Goal: Find specific page/section: Find specific page/section

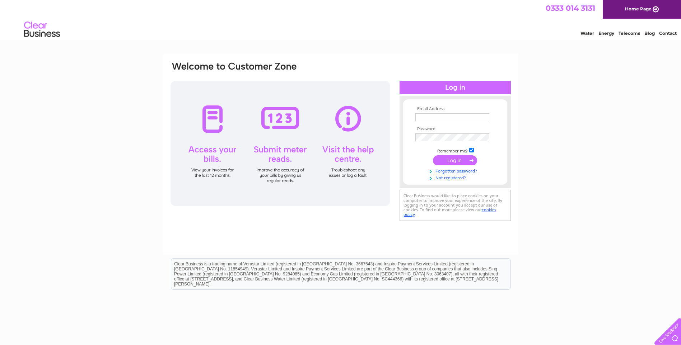
type input "[EMAIL_ADDRESS][DOMAIN_NAME]"
click at [459, 160] on input "submit" at bounding box center [455, 160] width 44 height 10
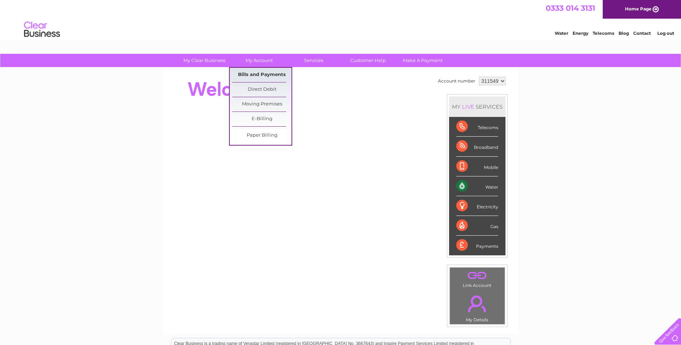
click at [261, 72] on link "Bills and Payments" at bounding box center [261, 75] width 59 height 14
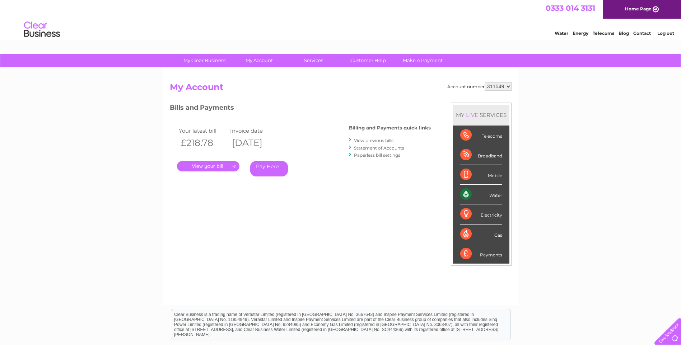
click at [205, 167] on link "." at bounding box center [208, 166] width 62 height 10
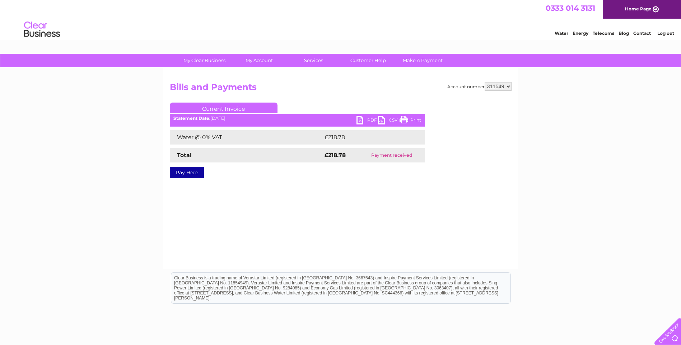
click at [410, 120] on link "Print" at bounding box center [410, 121] width 22 height 10
